Goal: Navigation & Orientation: Find specific page/section

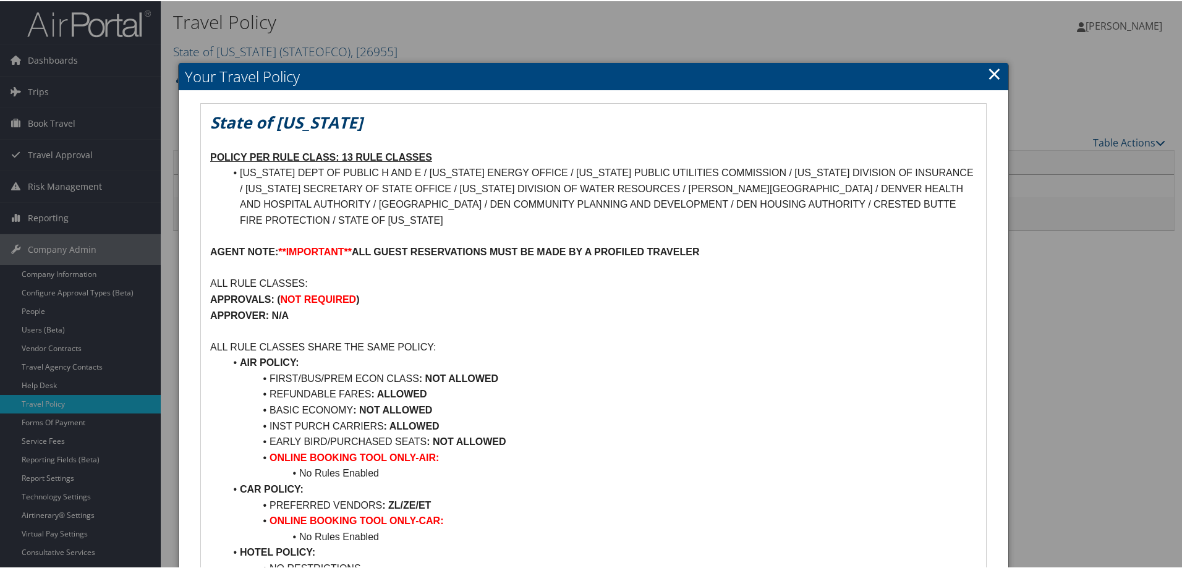
click at [992, 73] on link "×" at bounding box center [994, 72] width 14 height 25
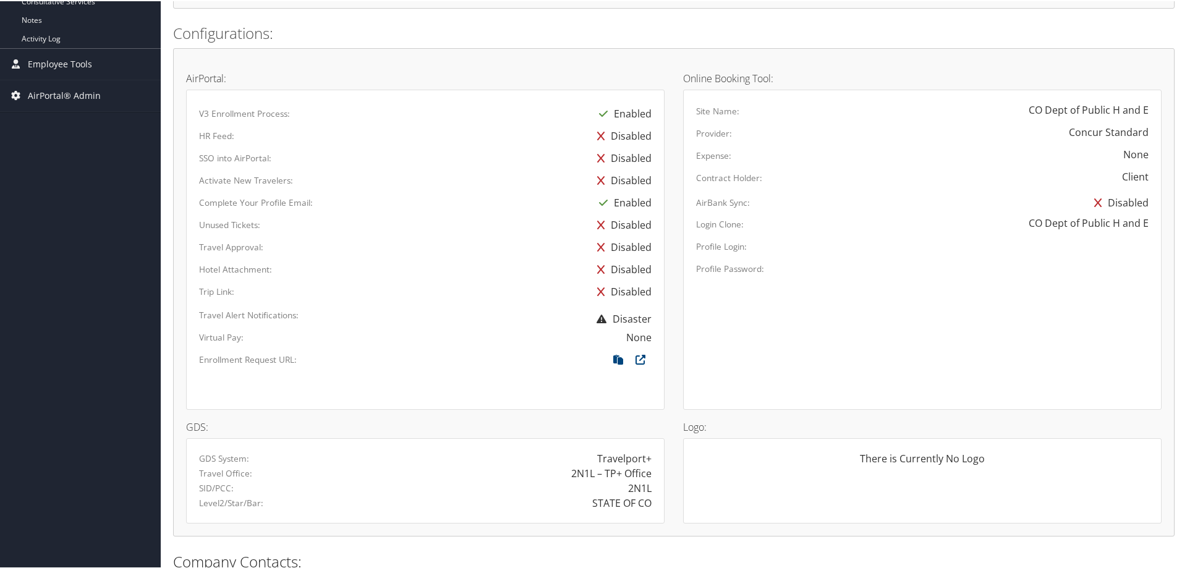
scroll to position [556, 0]
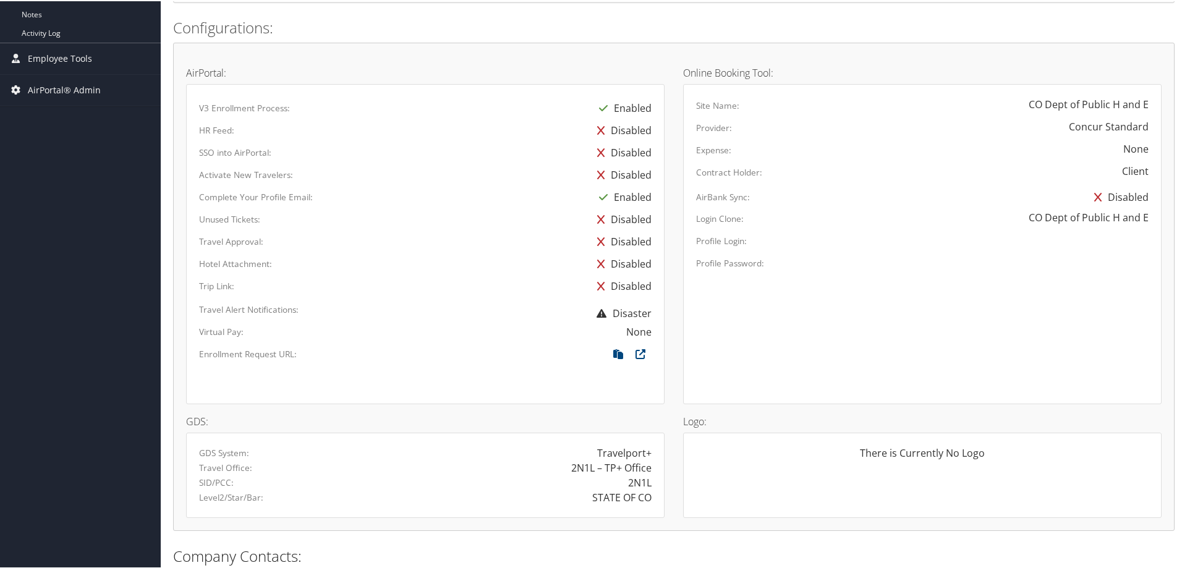
drag, startPoint x: 618, startPoint y: 353, endPoint x: 569, endPoint y: 357, distance: 49.6
click at [616, 353] on icon at bounding box center [618, 356] width 22 height 16
